Goal: Task Accomplishment & Management: Manage account settings

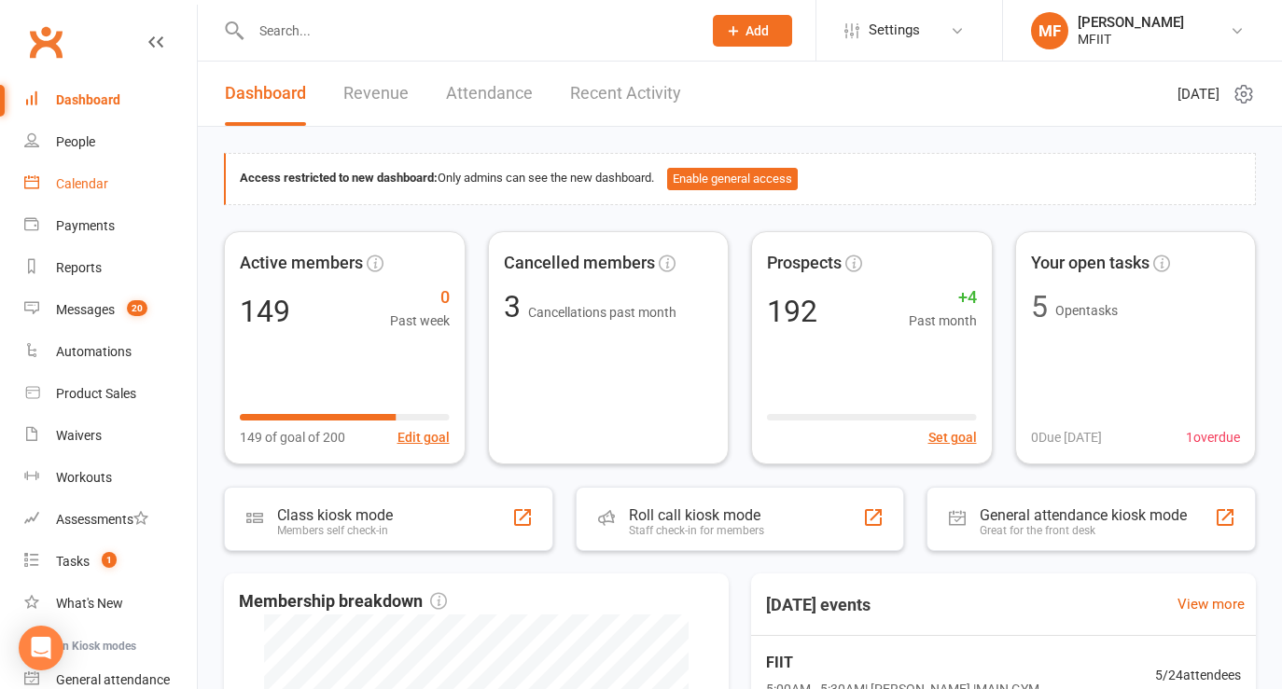
click at [75, 182] on div "Calendar" at bounding box center [82, 183] width 52 height 15
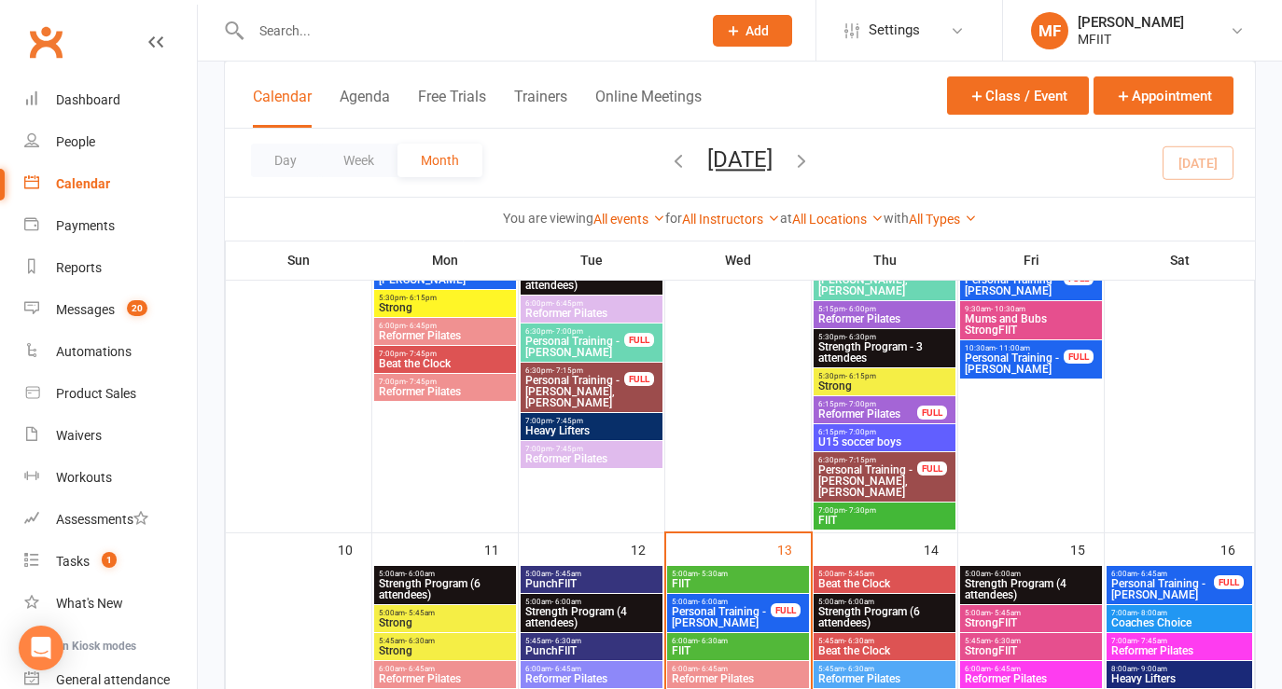
scroll to position [1619, 0]
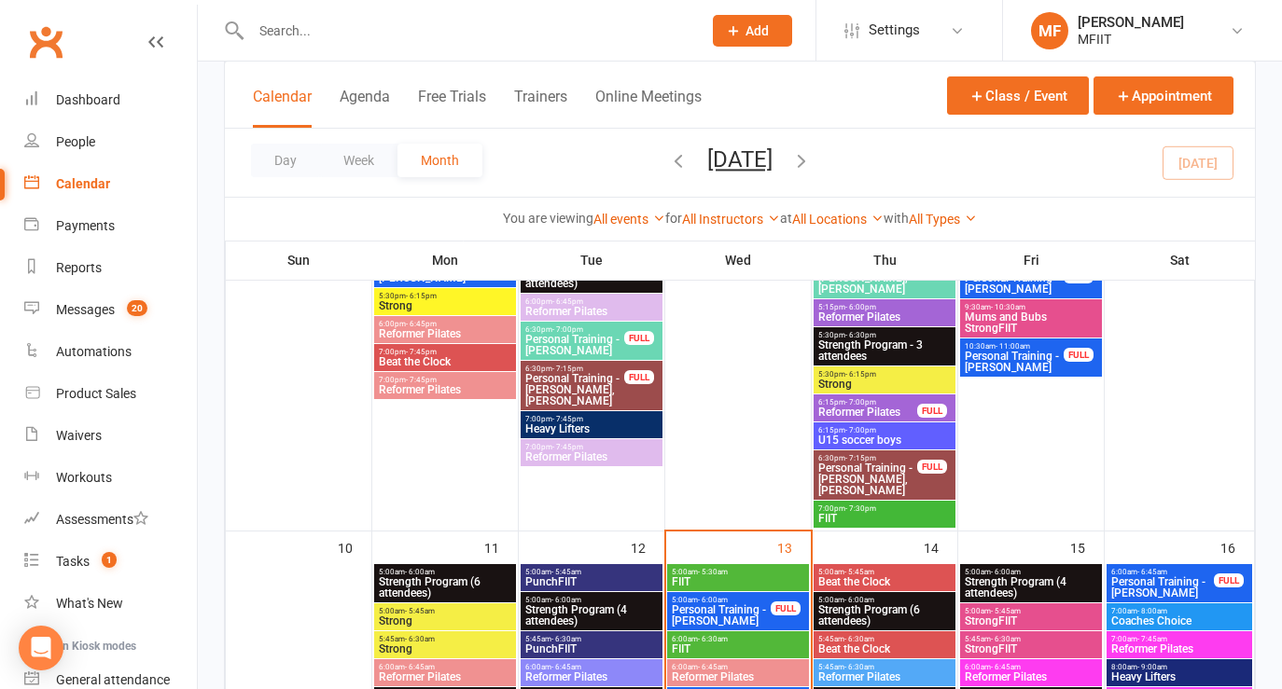
click at [853, 437] on span "U15 soccer boys" at bounding box center [884, 440] width 134 height 11
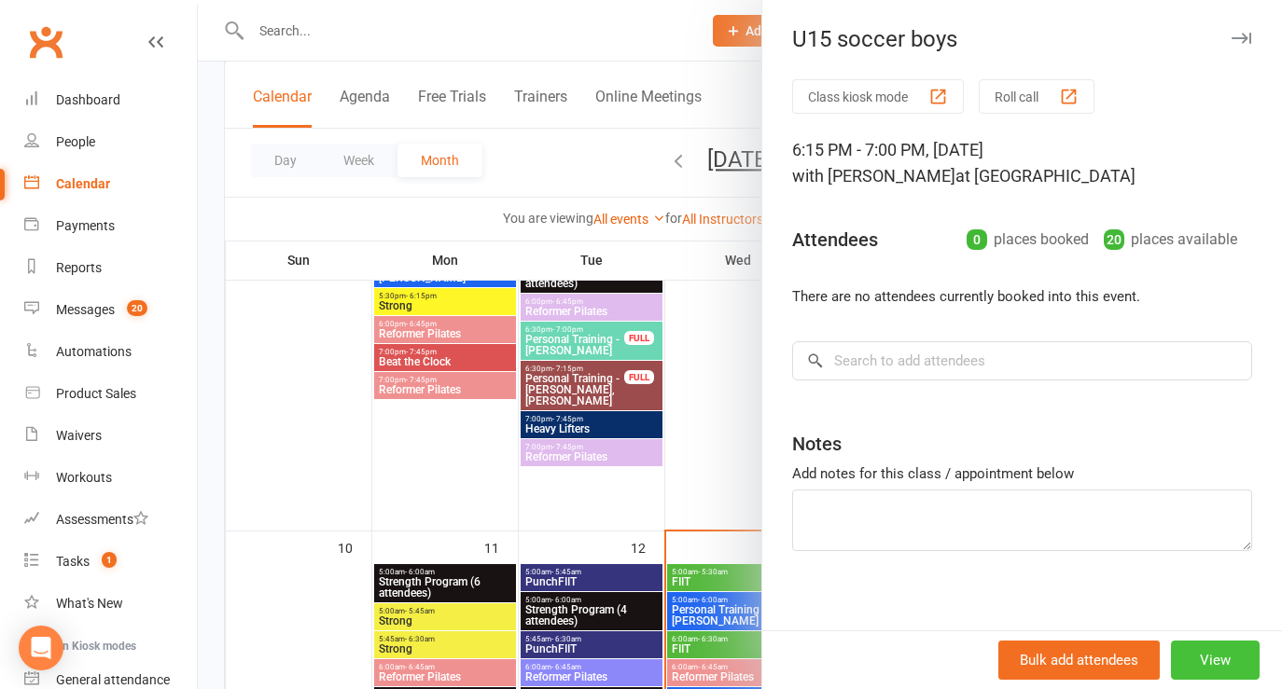
click at [1228, 657] on button "View" at bounding box center [1215, 660] width 89 height 39
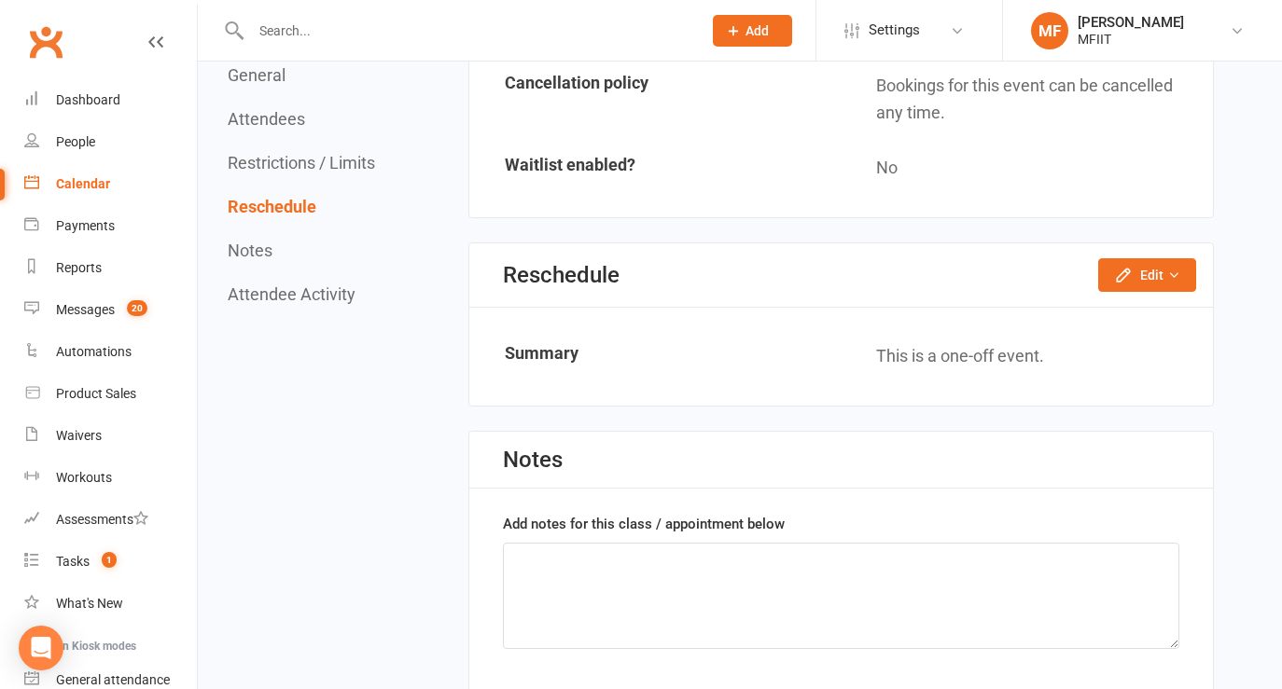
scroll to position [1373, 0]
click at [1145, 272] on button "Edit" at bounding box center [1147, 274] width 98 height 34
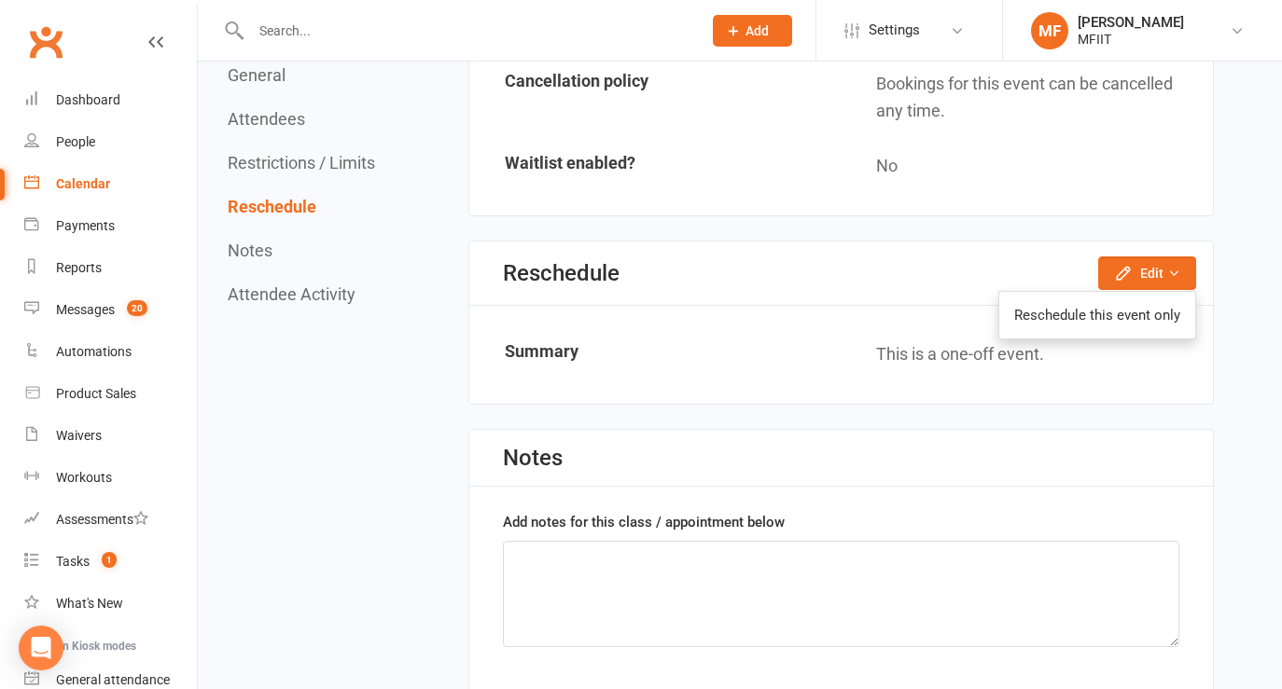
click at [1021, 267] on div "Reschedule Edit Reschedule this event only" at bounding box center [840, 274] width 743 height 64
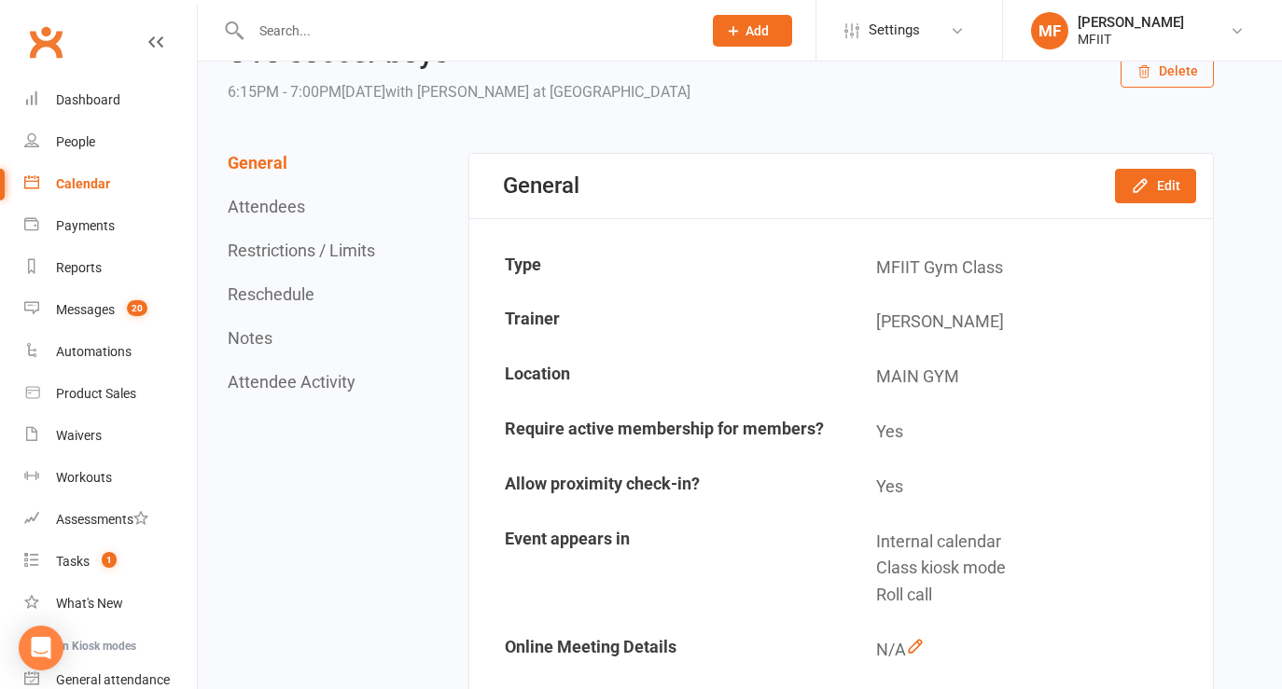
scroll to position [0, 0]
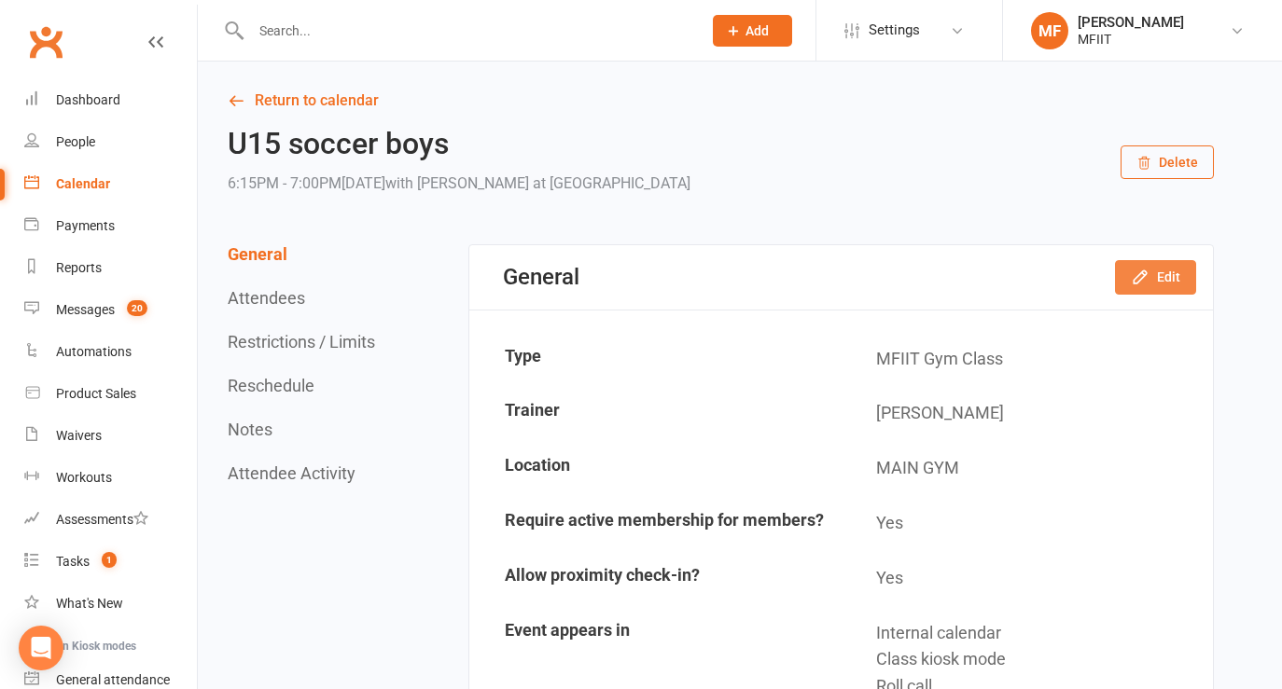
click at [1163, 274] on button "Edit" at bounding box center [1155, 277] width 81 height 34
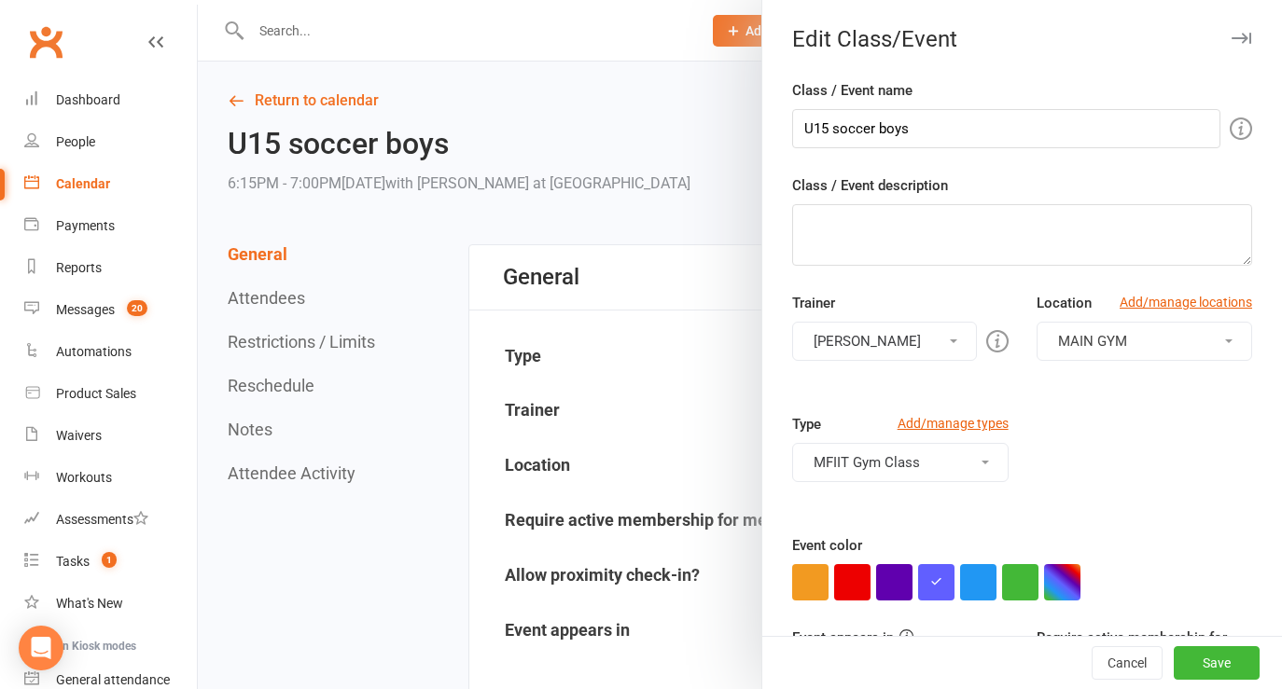
scroll to position [164, 0]
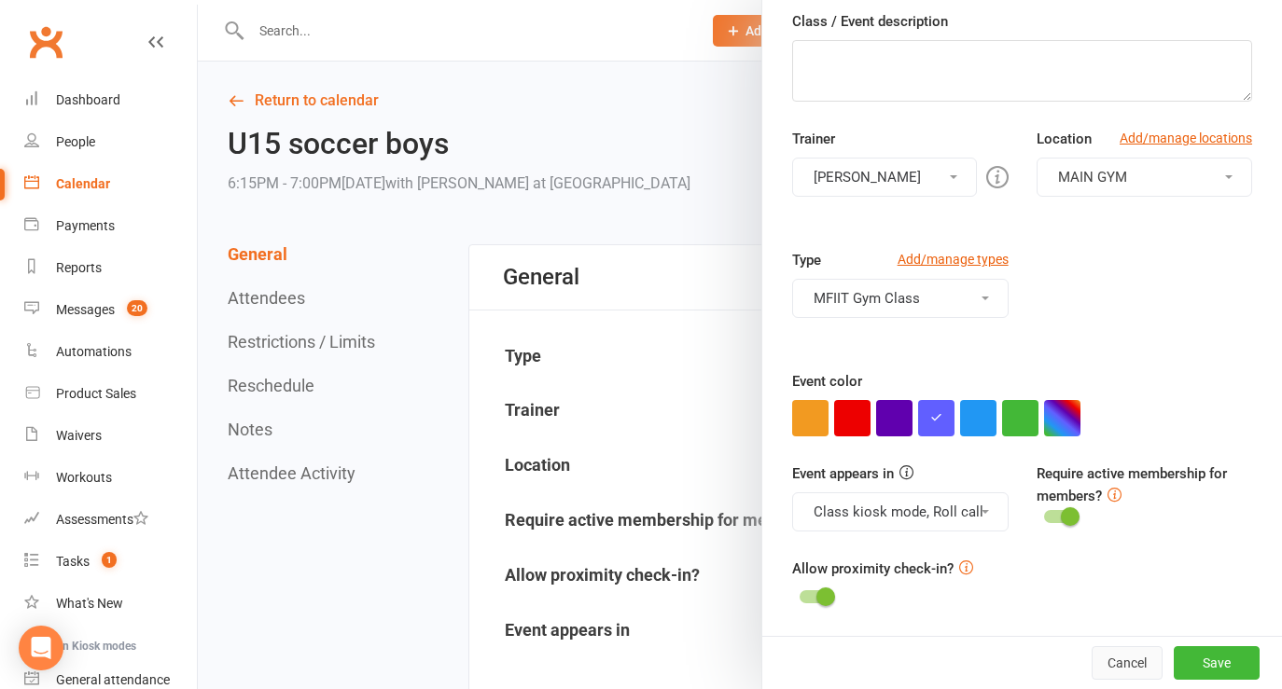
click at [1117, 670] on button "Cancel" at bounding box center [1126, 663] width 71 height 34
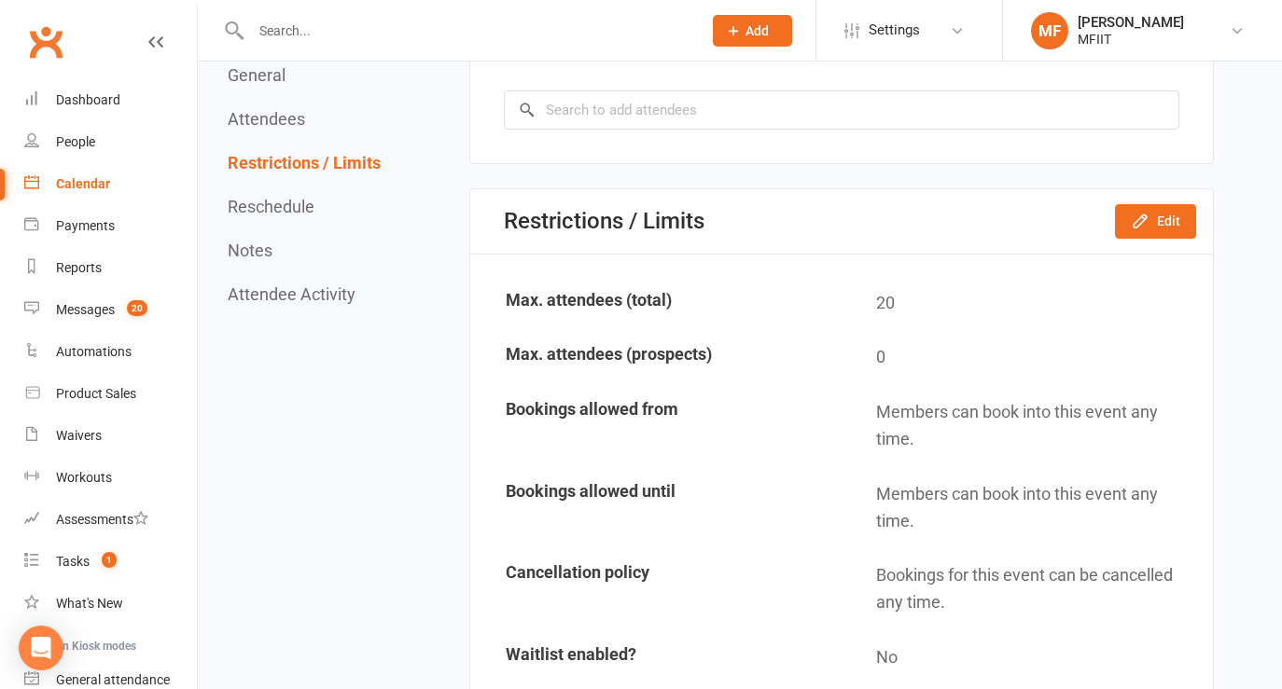
scroll to position [915, 0]
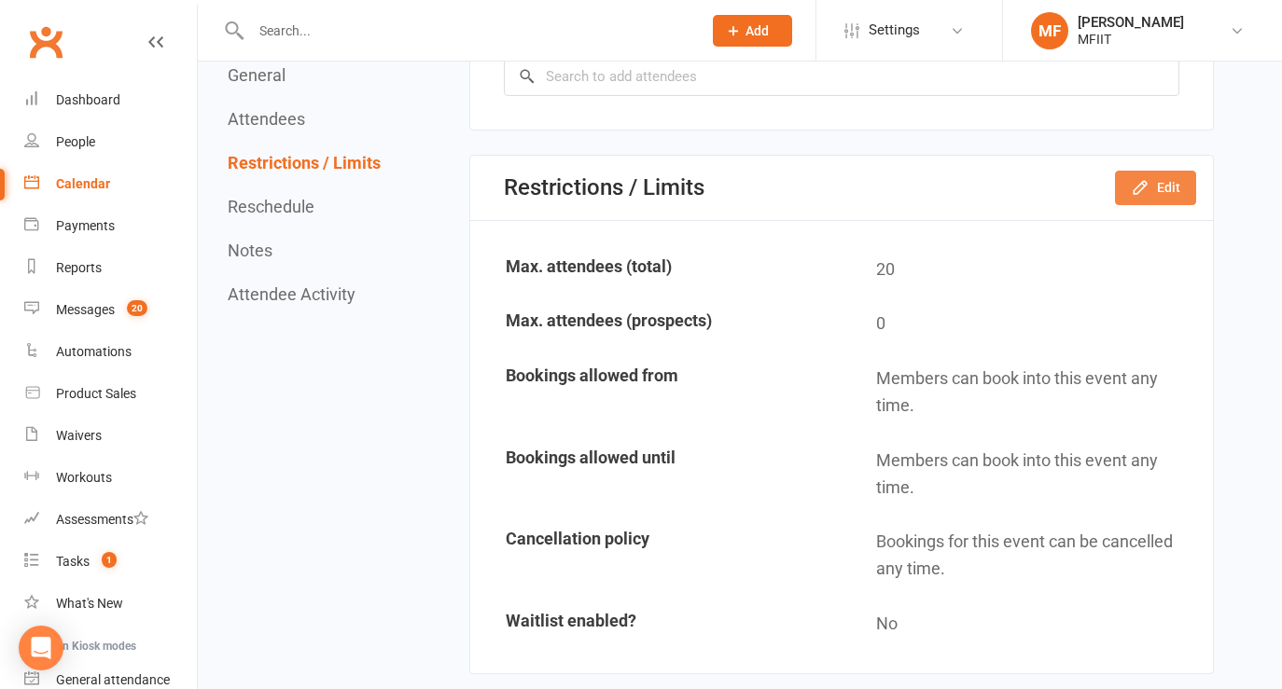
click at [1162, 187] on button "Edit" at bounding box center [1155, 188] width 81 height 34
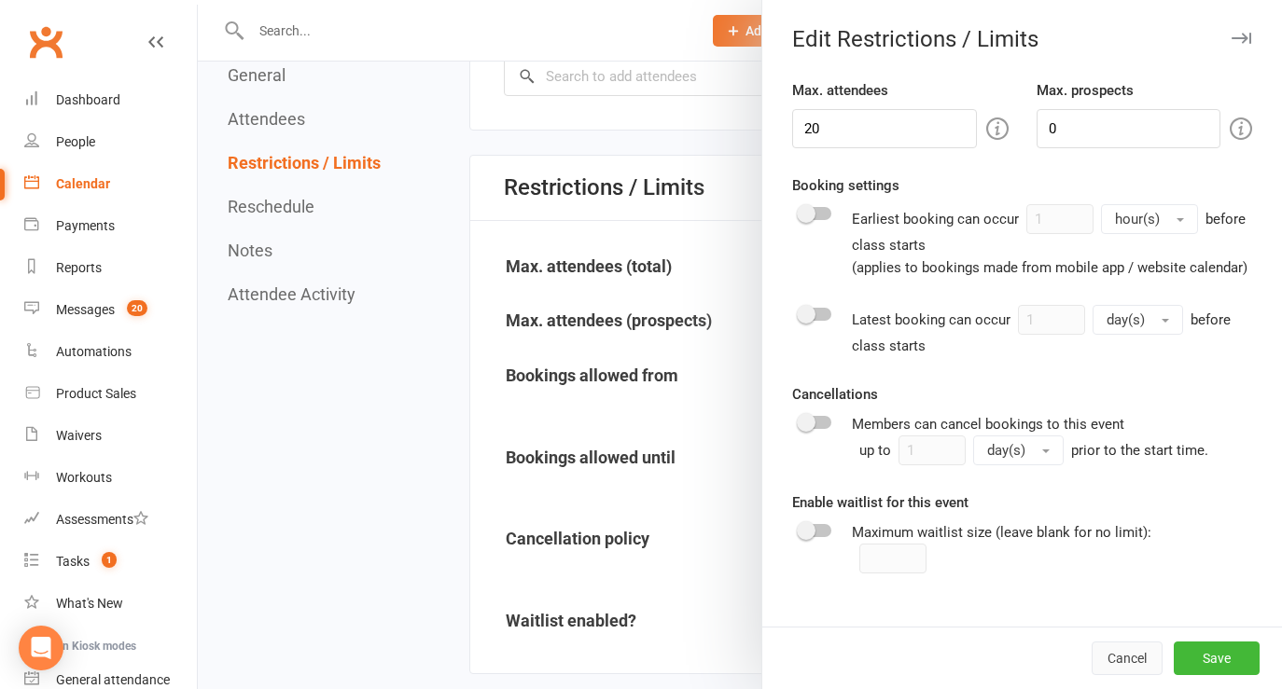
click at [1118, 653] on button "Cancel" at bounding box center [1126, 659] width 71 height 34
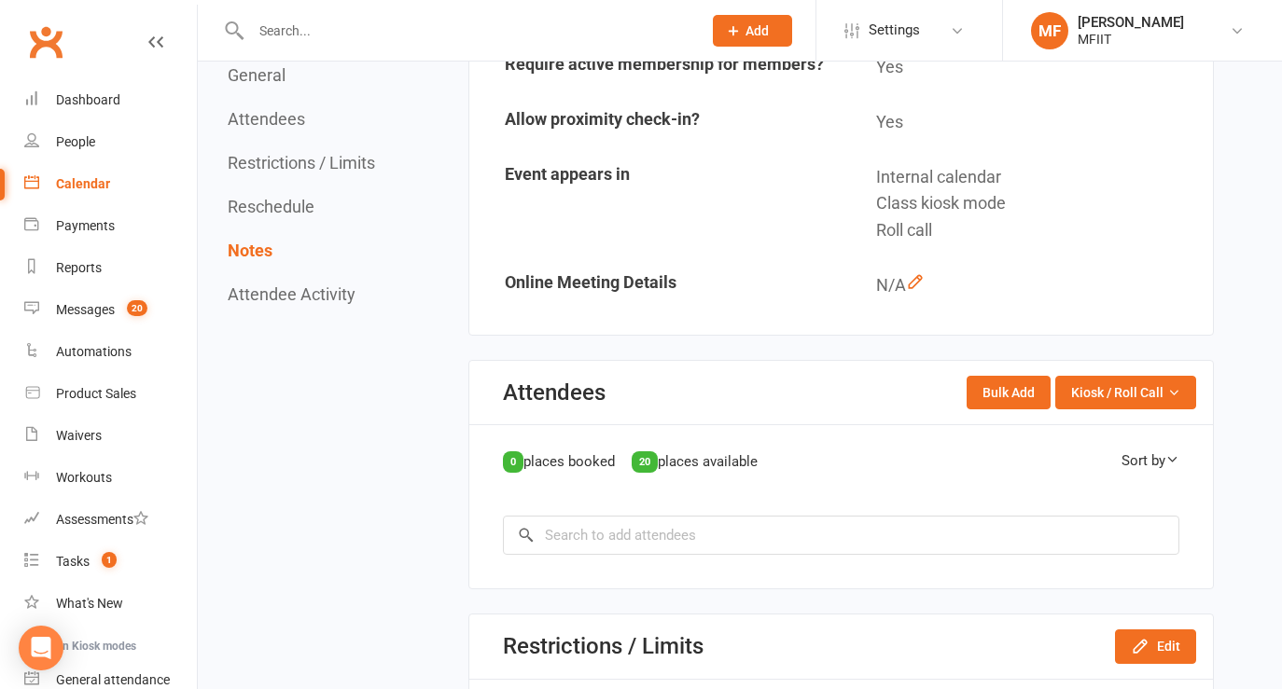
scroll to position [0, 0]
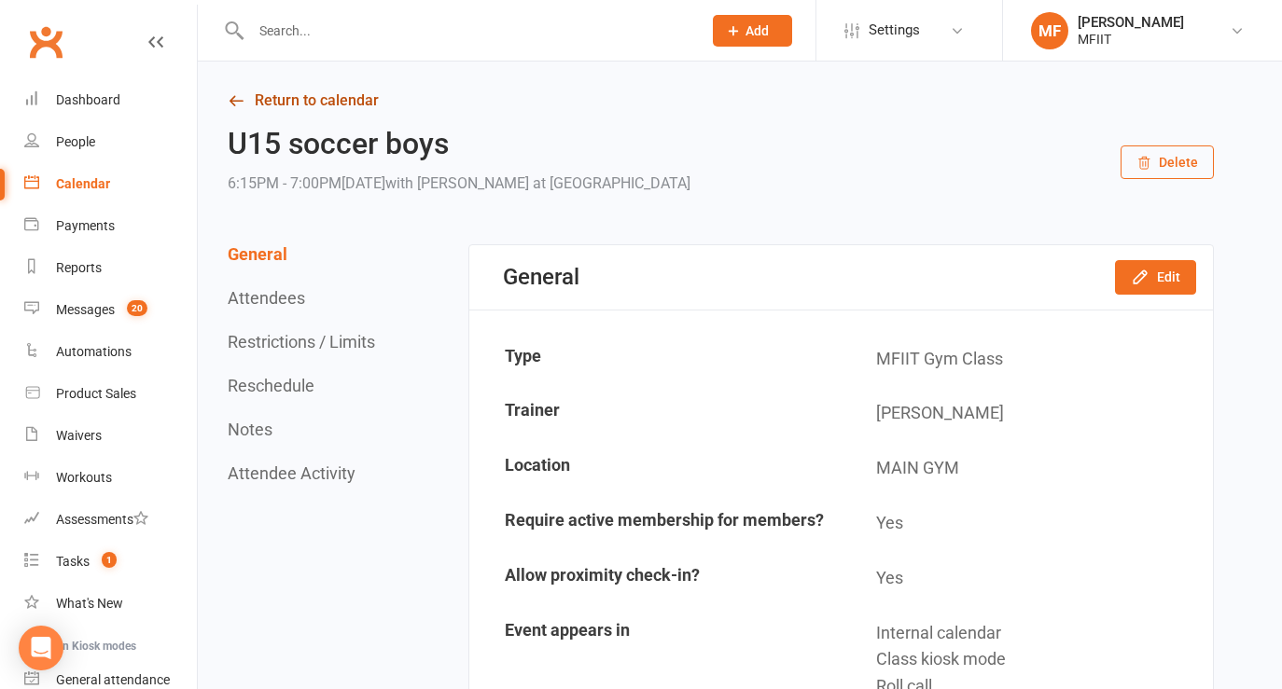
click at [274, 96] on link "Return to calendar" at bounding box center [721, 101] width 986 height 26
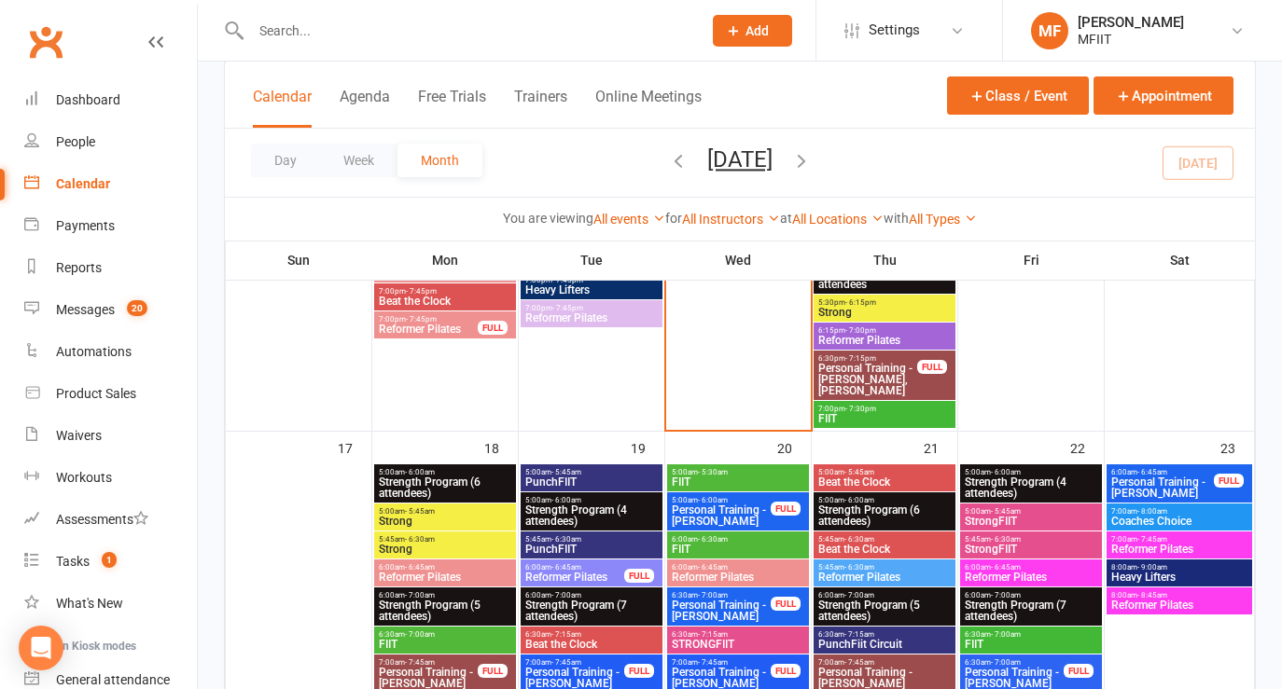
scroll to position [2365, 0]
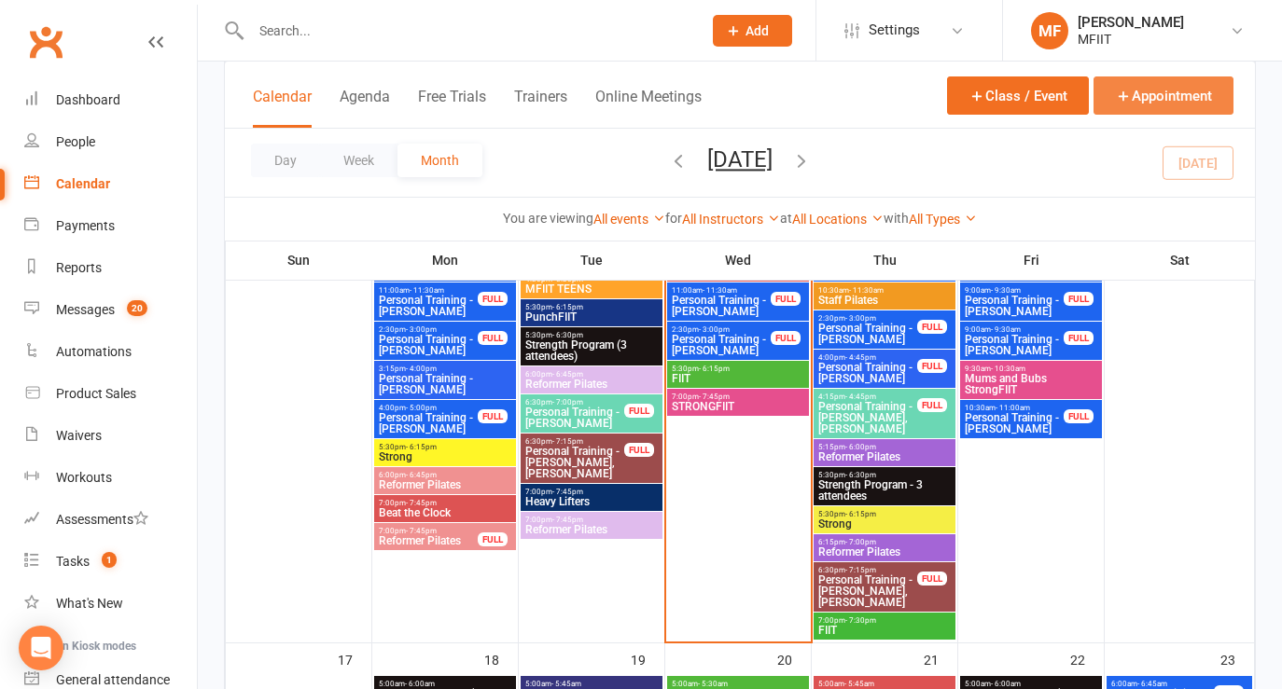
click at [1158, 95] on button "Appointment" at bounding box center [1163, 95] width 140 height 38
